Goal: Task Accomplishment & Management: Manage account settings

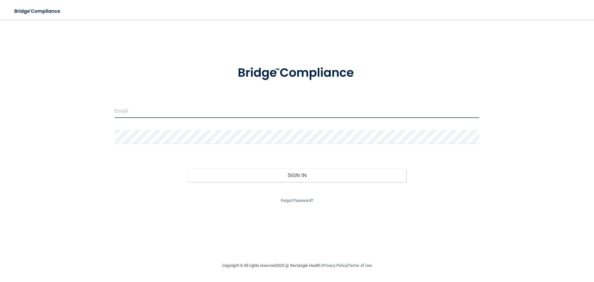
click at [132, 110] on input "email" at bounding box center [297, 111] width 365 height 14
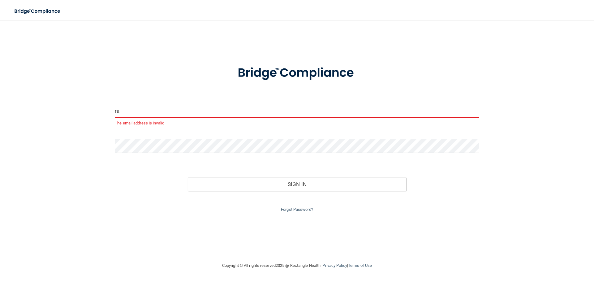
type input "r"
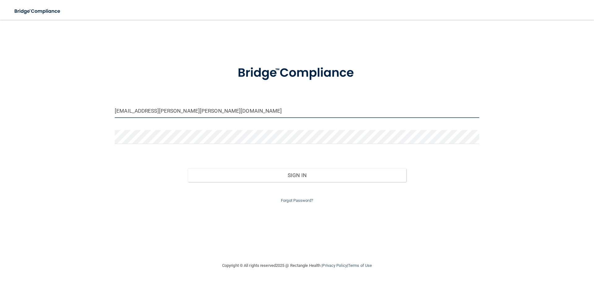
type input "[EMAIL_ADDRESS][PERSON_NAME][PERSON_NAME][DOMAIN_NAME]"
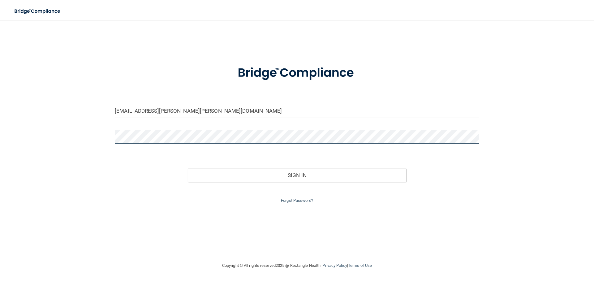
click at [188, 168] on button "Sign In" at bounding box center [297, 175] width 219 height 14
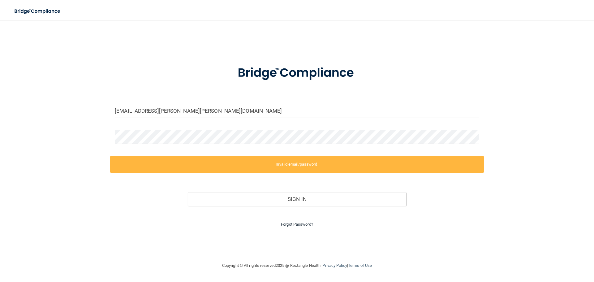
click at [297, 224] on link "Forgot Password?" at bounding box center [297, 224] width 32 height 5
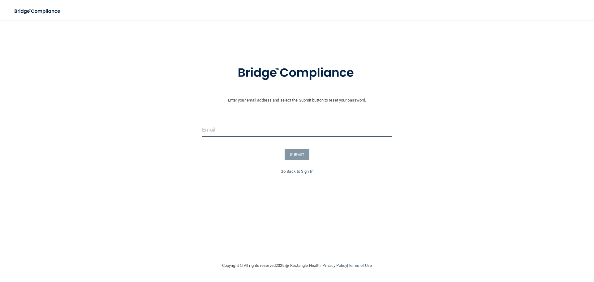
click at [215, 128] on input "email" at bounding box center [297, 130] width 190 height 14
type input "a"
type input "[PERSON_NAME][EMAIL_ADDRESS][PERSON_NAME][DOMAIN_NAME]"
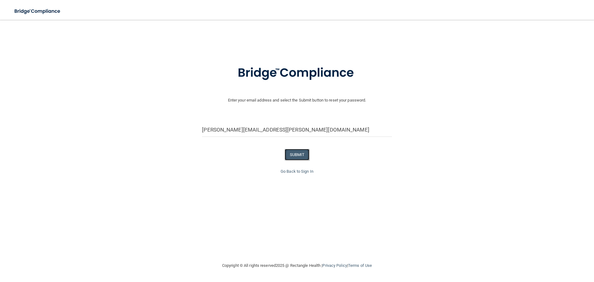
click at [302, 154] on button "SUBMIT" at bounding box center [297, 154] width 25 height 11
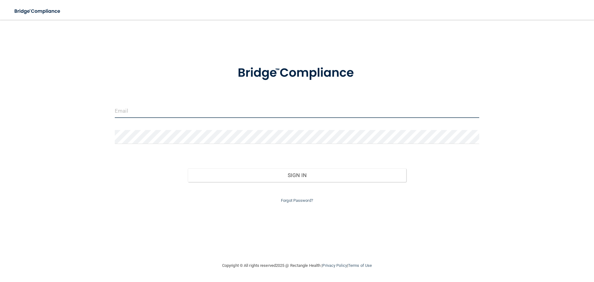
click at [148, 108] on input "email" at bounding box center [297, 111] width 365 height 14
type input "[EMAIL_ADDRESS][PERSON_NAME][PERSON_NAME][DOMAIN_NAME]"
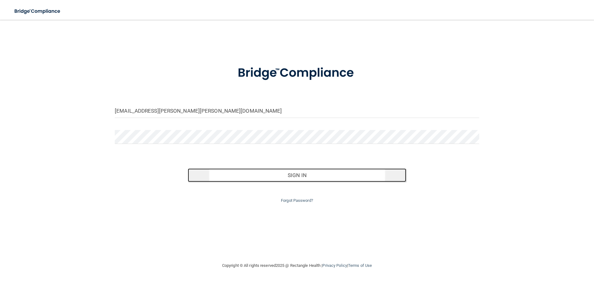
click at [301, 175] on button "Sign In" at bounding box center [297, 175] width 219 height 14
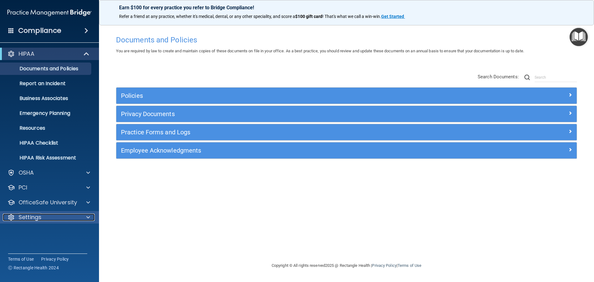
click at [27, 217] on p "Settings" at bounding box center [30, 217] width 23 height 7
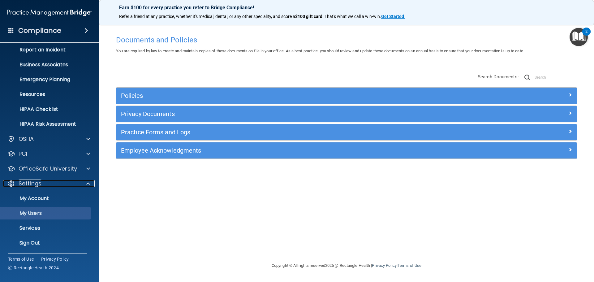
scroll to position [34, 0]
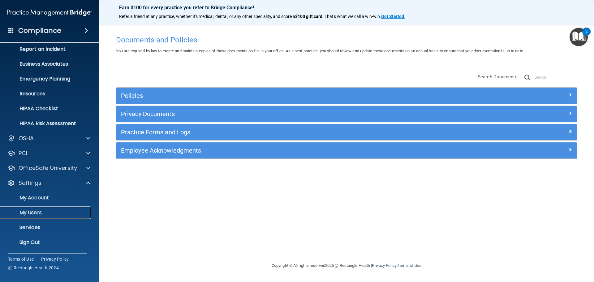
click at [35, 210] on p "My Users" at bounding box center [46, 213] width 84 height 6
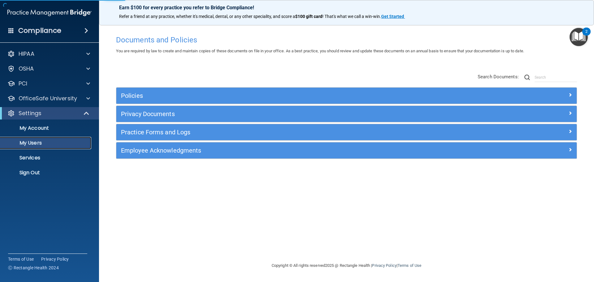
select select "20"
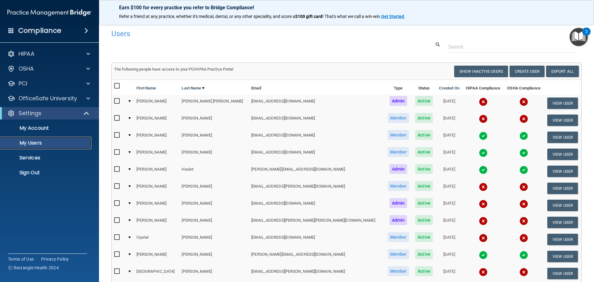
scroll to position [31, 0]
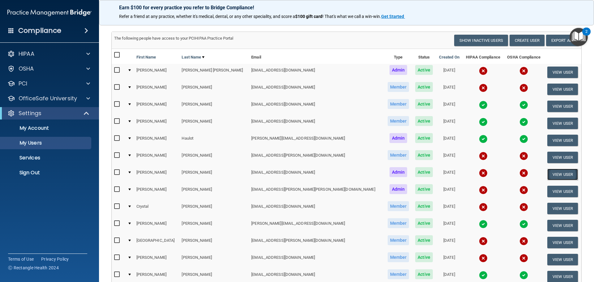
click at [558, 175] on button "View User" at bounding box center [563, 174] width 31 height 11
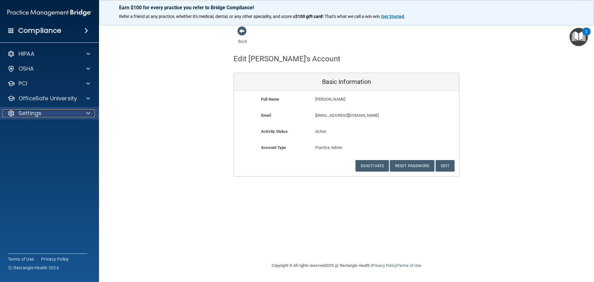
click at [47, 114] on div "Settings" at bounding box center [41, 113] width 77 height 7
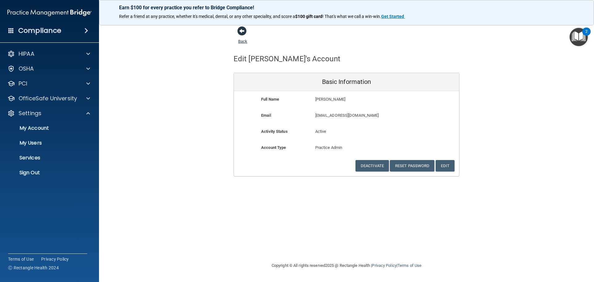
click at [239, 29] on span at bounding box center [241, 30] width 9 height 9
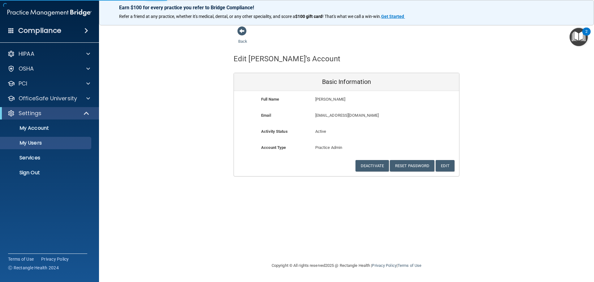
select select "20"
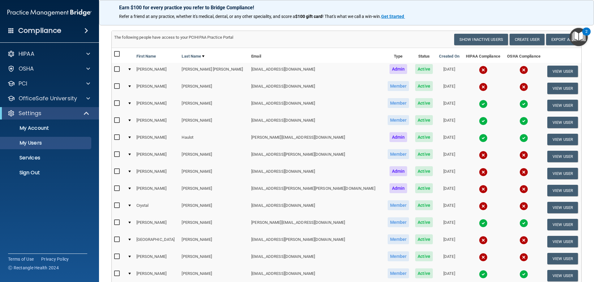
scroll to position [31, 0]
